Goal: Information Seeking & Learning: Find specific fact

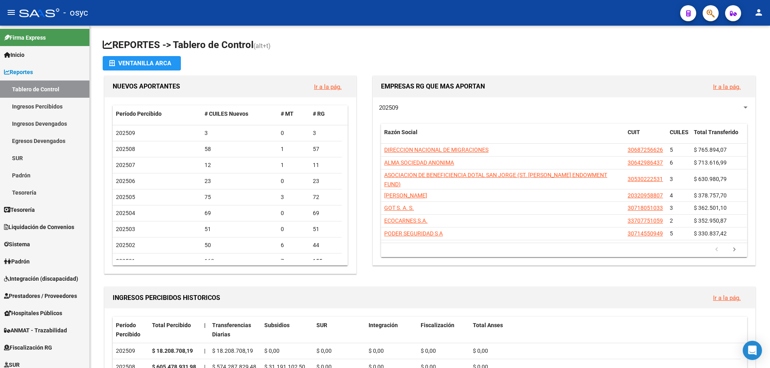
click at [713, 14] on icon "button" at bounding box center [711, 13] width 8 height 9
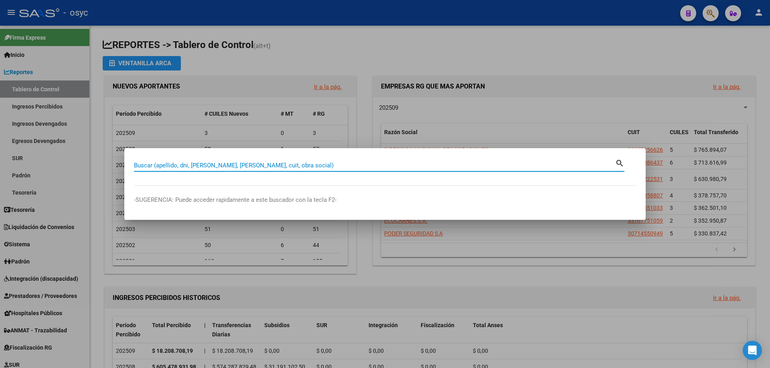
click at [379, 168] on input "Buscar (apellido, dni, cuil, nro traspaso, cuit, obra social)" at bounding box center [374, 165] width 481 height 7
type input "31880062"
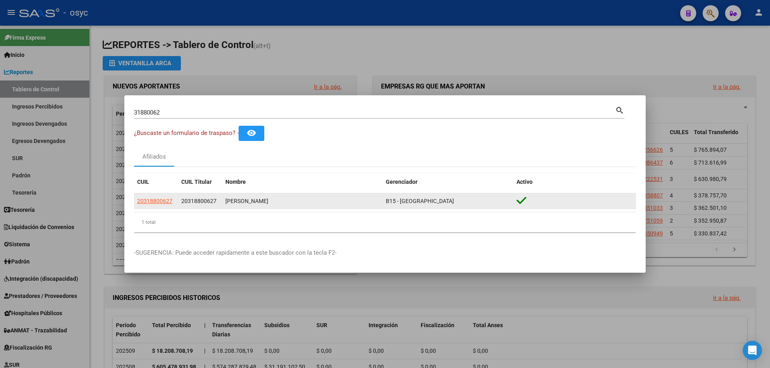
drag, startPoint x: 225, startPoint y: 199, endPoint x: 295, endPoint y: 199, distance: 70.2
click at [295, 199] on datatable-body-cell "GONZALEZ JORGE RAUL" at bounding box center [302, 202] width 160 height 16
copy div "GONZALEZ JORGE RAUL"
drag, startPoint x: 179, startPoint y: 204, endPoint x: 220, endPoint y: 208, distance: 41.0
click at [220, 208] on datatable-body-cell "20318800627" at bounding box center [200, 202] width 44 height 16
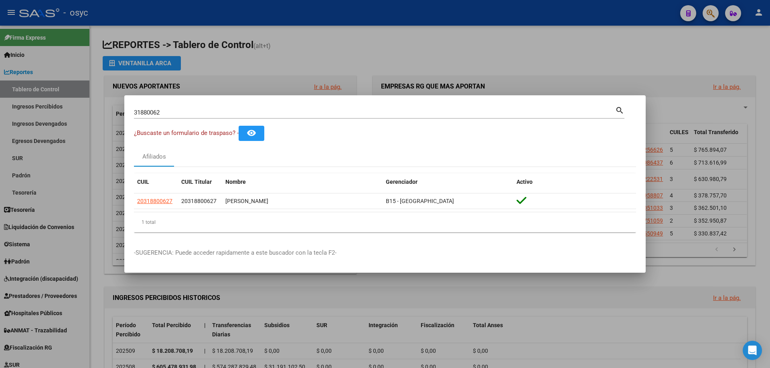
copy span "20318800627"
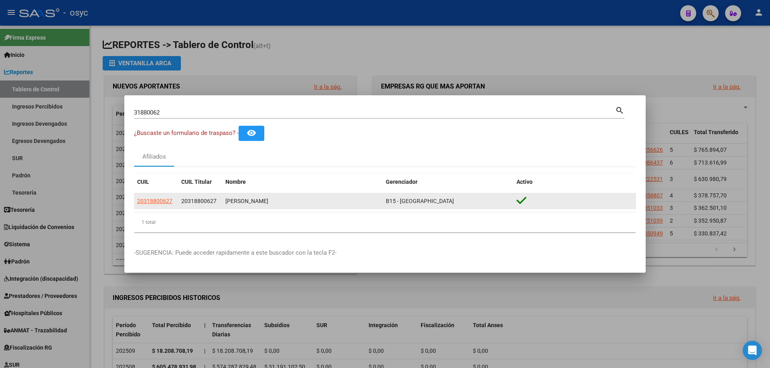
copy span "20318800627"
click at [168, 199] on span "20318800627" at bounding box center [154, 201] width 35 height 6
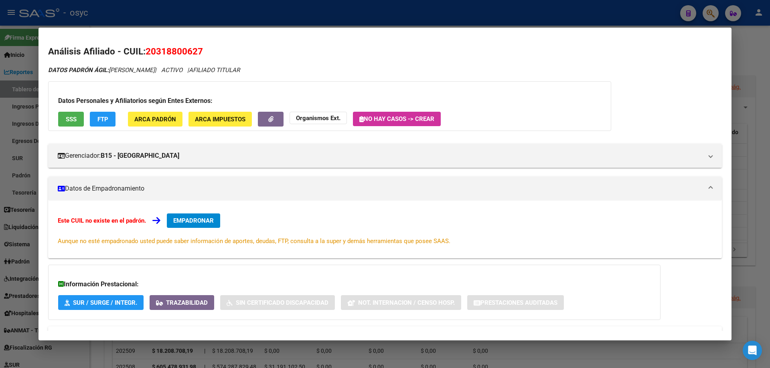
drag, startPoint x: 97, startPoint y: 123, endPoint x: 83, endPoint y: 123, distance: 14.4
click at [83, 123] on div "Datos Personales y Afiliatorios según Entes Externos: SSS FTP ARCA Padrón ARCA …" at bounding box center [329, 106] width 563 height 50
click at [73, 121] on span "SSS" at bounding box center [71, 119] width 11 height 7
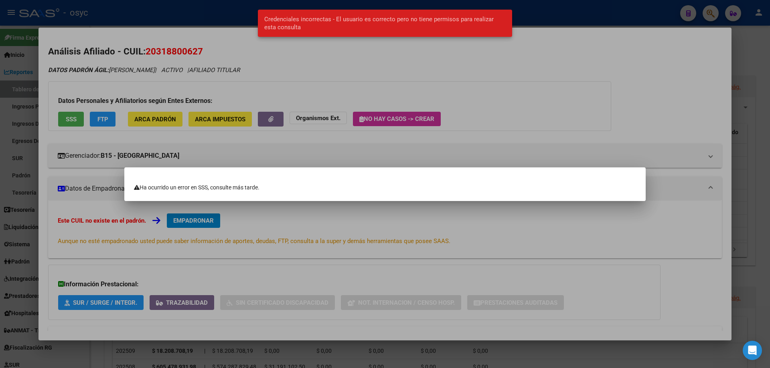
click at [233, 75] on div at bounding box center [385, 184] width 770 height 368
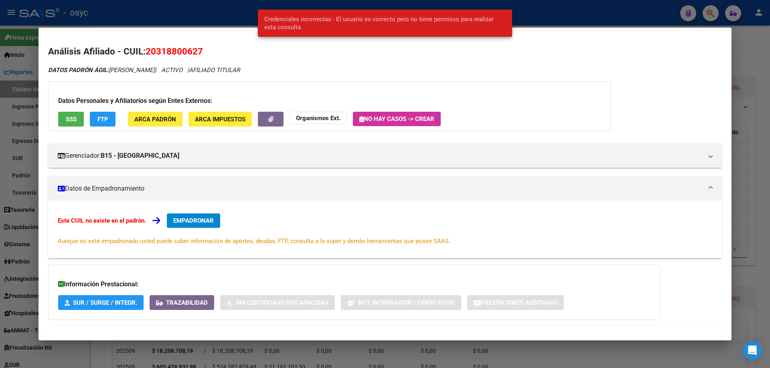
click at [107, 118] on span "FTP" at bounding box center [102, 119] width 11 height 7
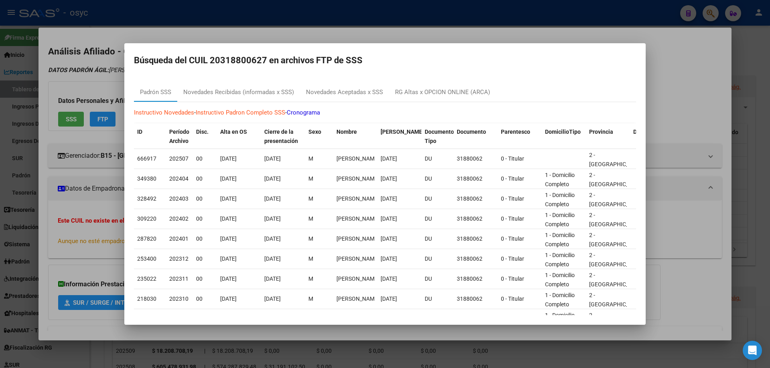
click at [373, 20] on div at bounding box center [385, 184] width 770 height 368
